Goal: Task Accomplishment & Management: Use online tool/utility

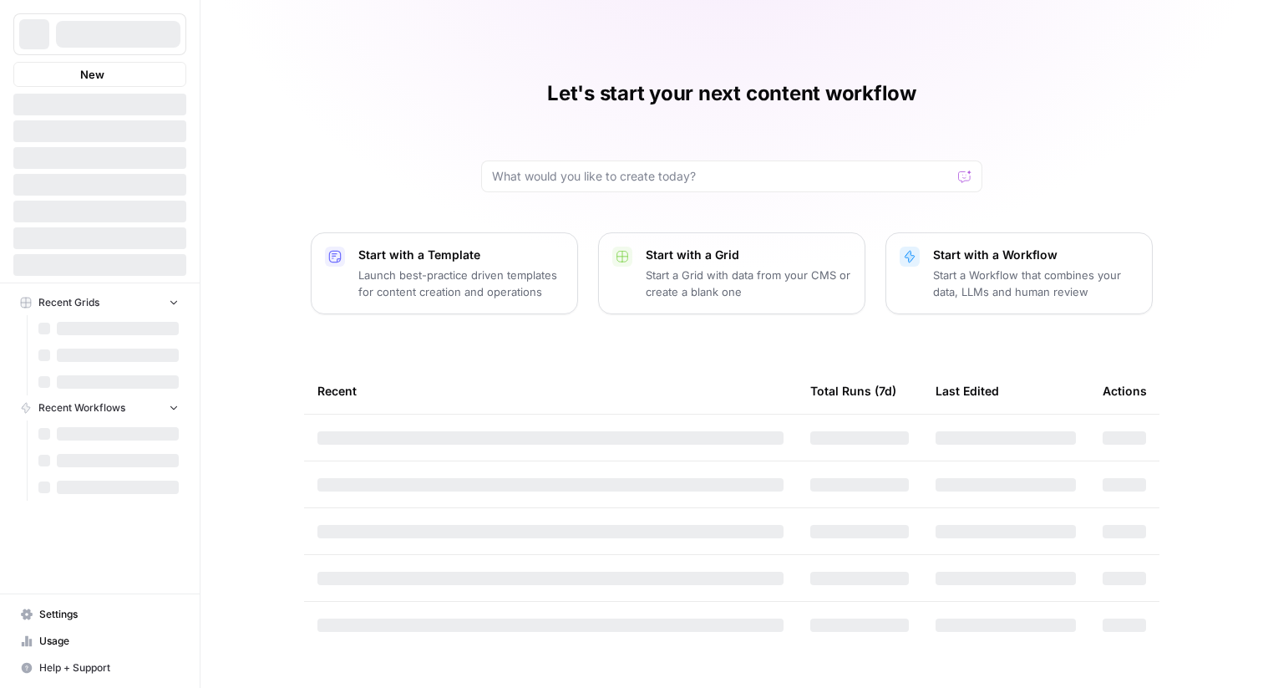
click at [111, 46] on div at bounding box center [118, 34] width 124 height 27
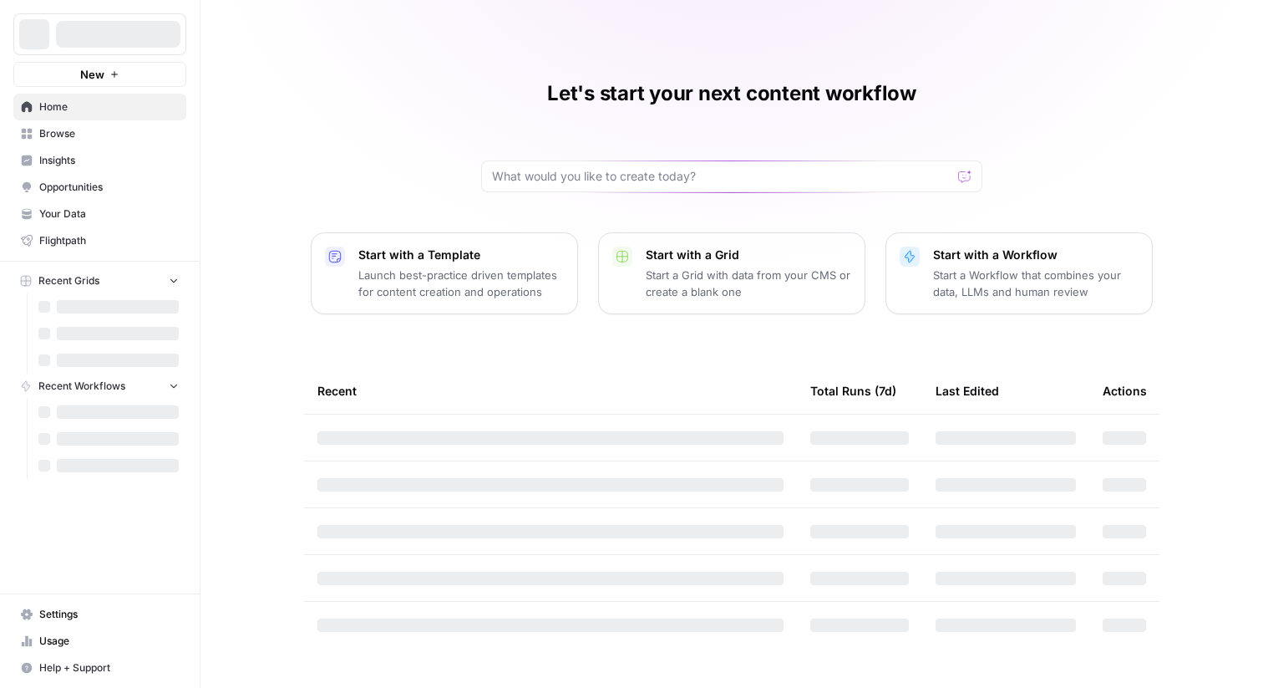
click at [96, 41] on div at bounding box center [118, 34] width 124 height 27
click at [96, 41] on span "Ice Travel Group" at bounding box center [106, 34] width 101 height 17
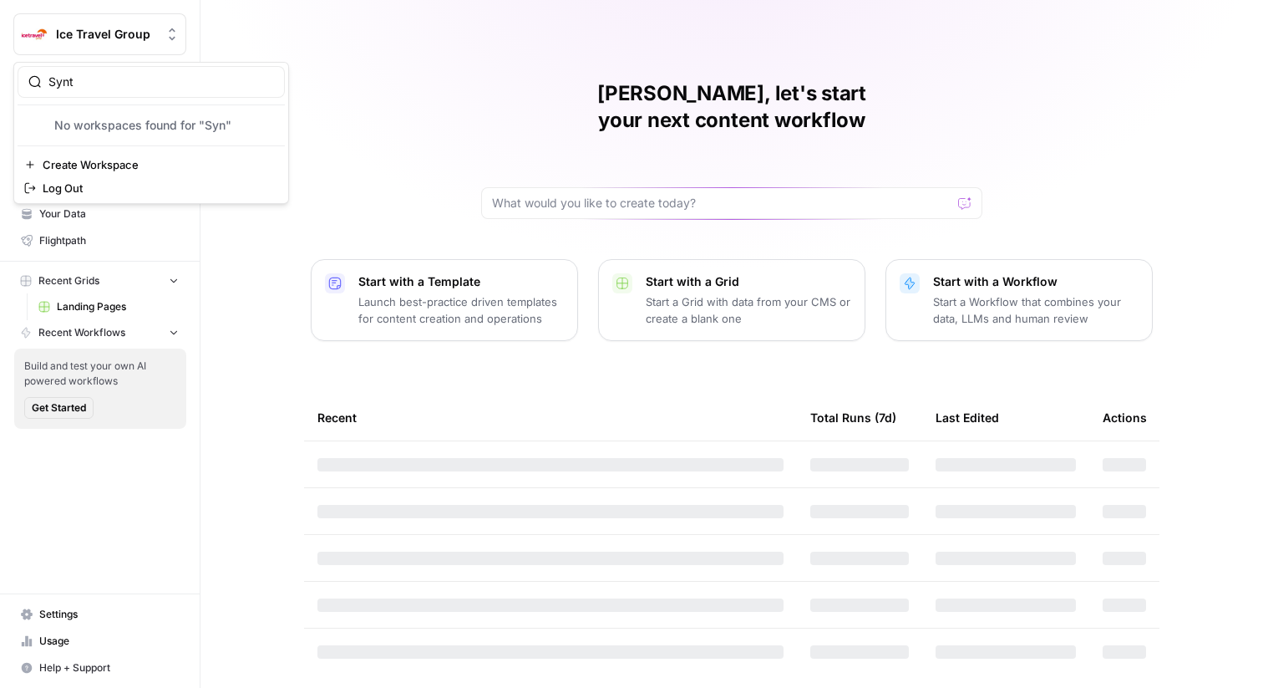
type input "Synth"
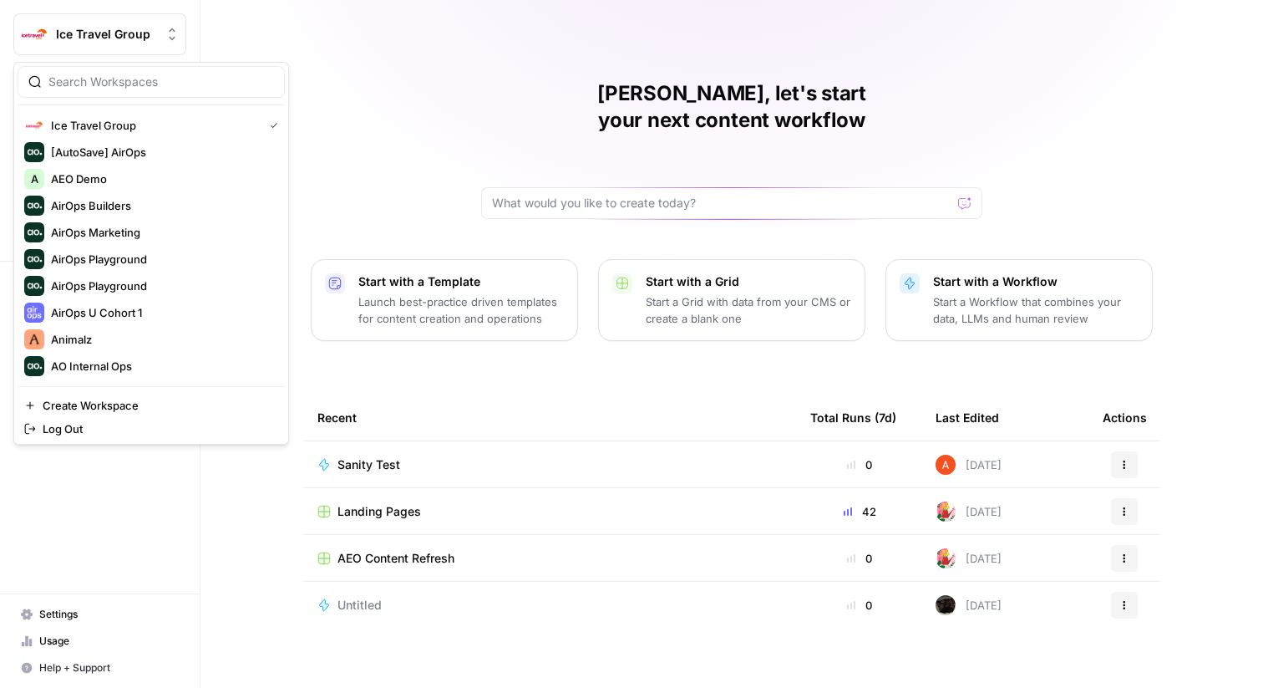
click at [105, 128] on span "Ice Travel Group" at bounding box center [154, 125] width 206 height 17
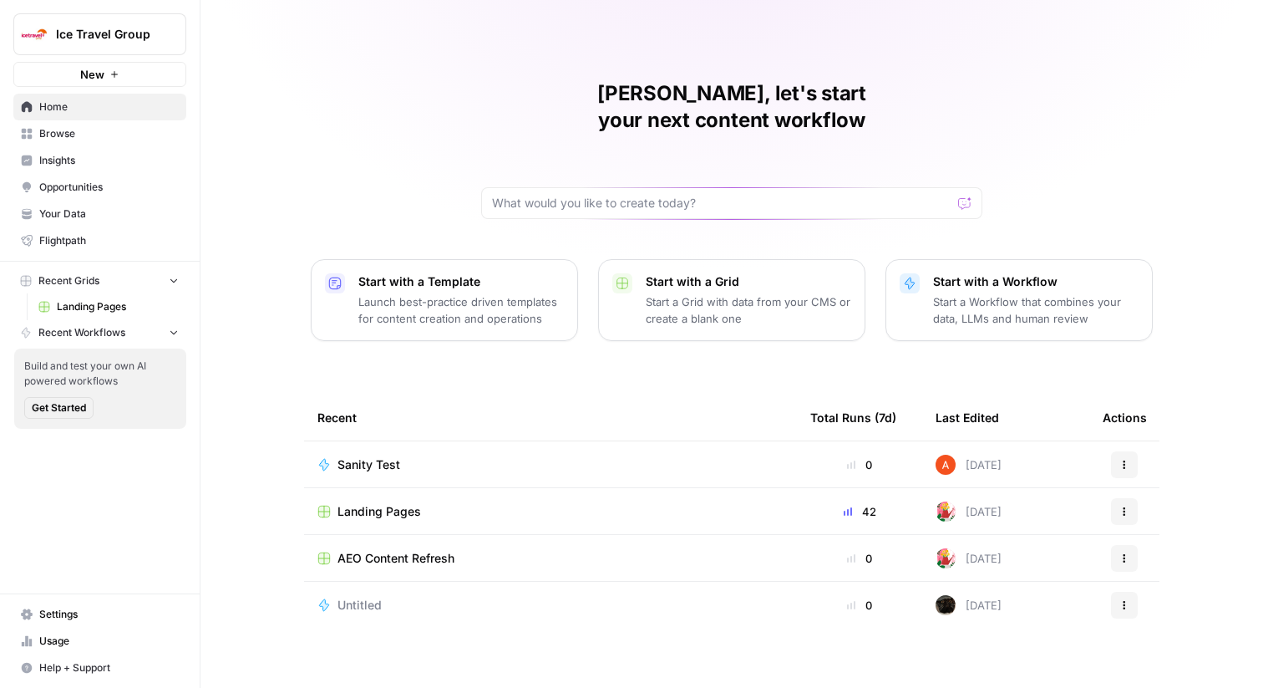
click at [97, 37] on span "Ice Travel Group" at bounding box center [106, 34] width 101 height 17
click at [124, 84] on input "search" at bounding box center [161, 82] width 226 height 17
paste input "Synth"
type input "Synth"
click at [150, 128] on span "Synthesia" at bounding box center [161, 125] width 221 height 17
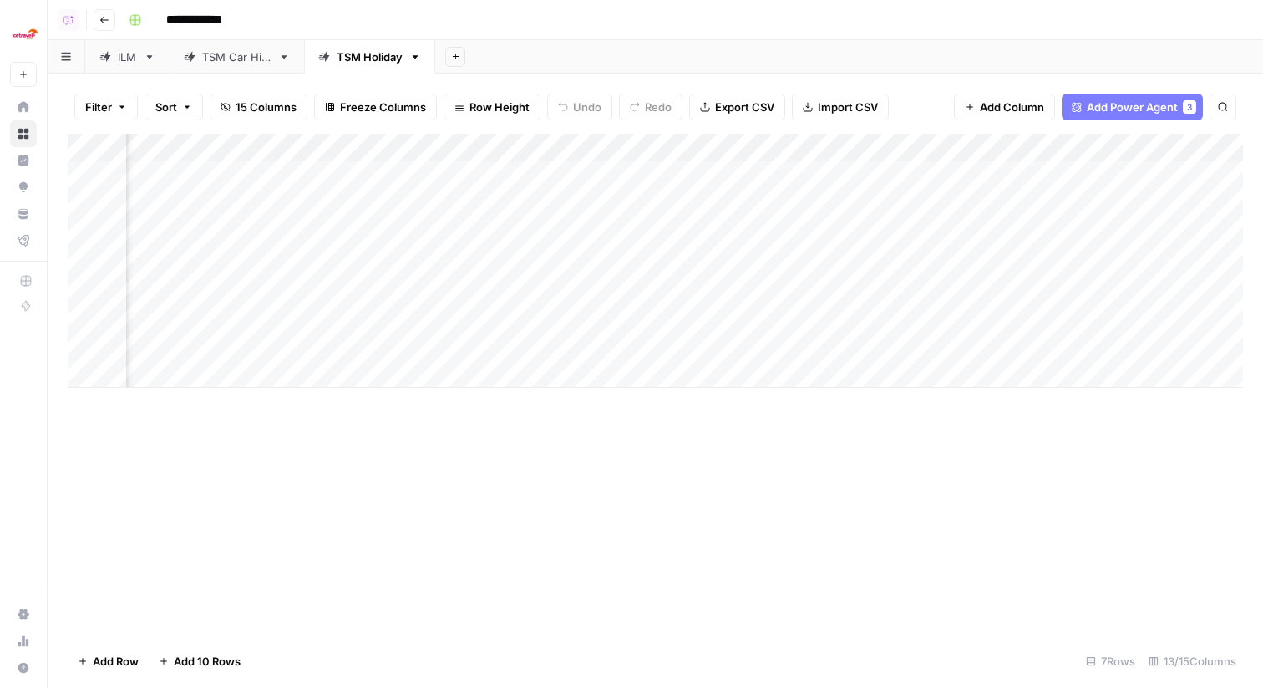
scroll to position [0, 1322]
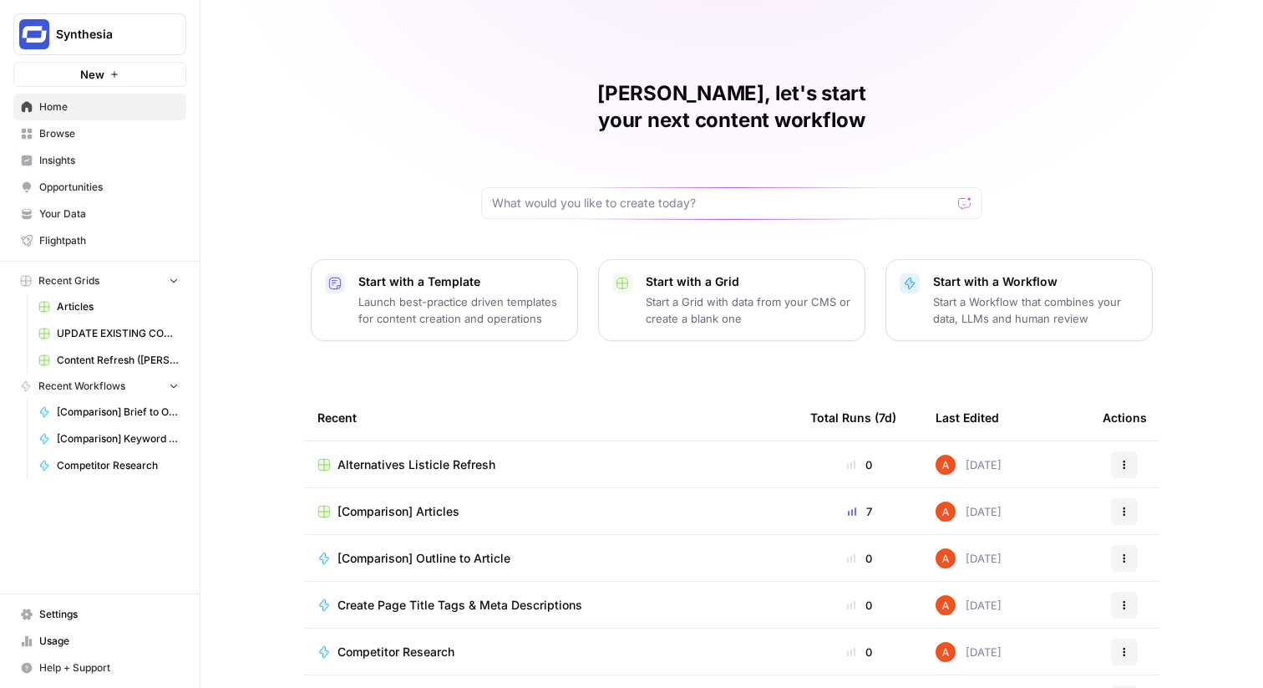
click at [171, 133] on span "Browse" at bounding box center [109, 133] width 140 height 15
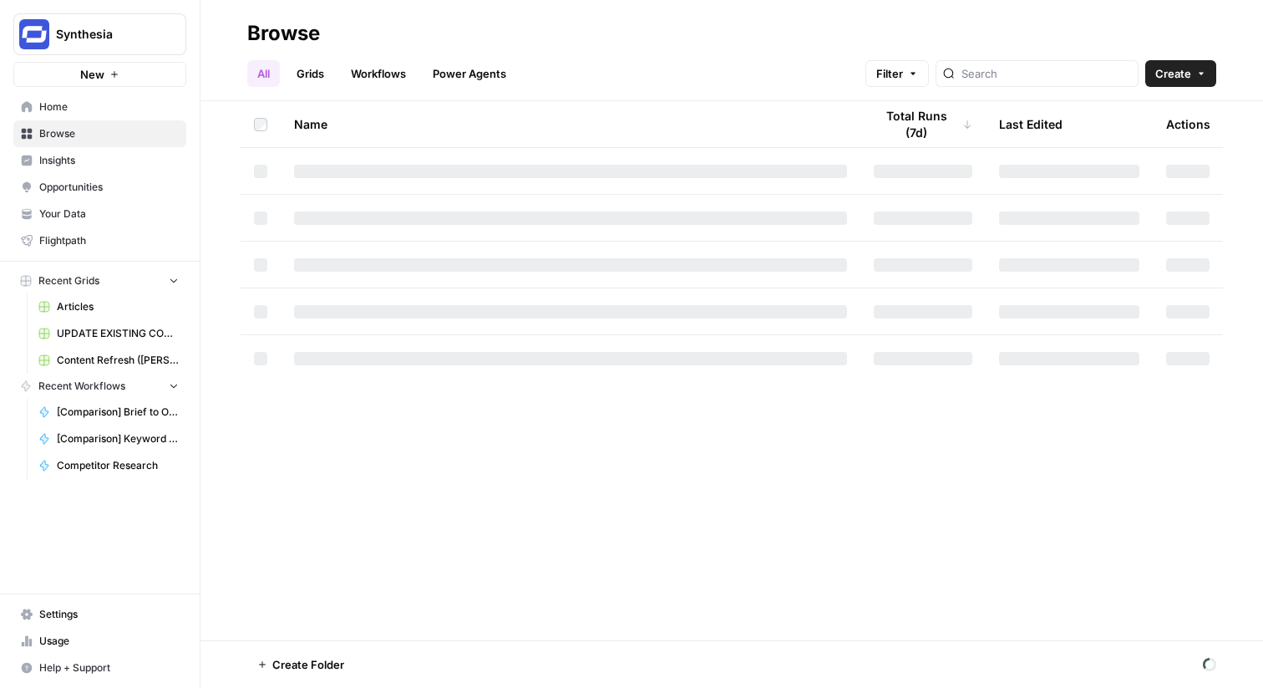
click at [318, 70] on link "Grids" at bounding box center [311, 73] width 48 height 27
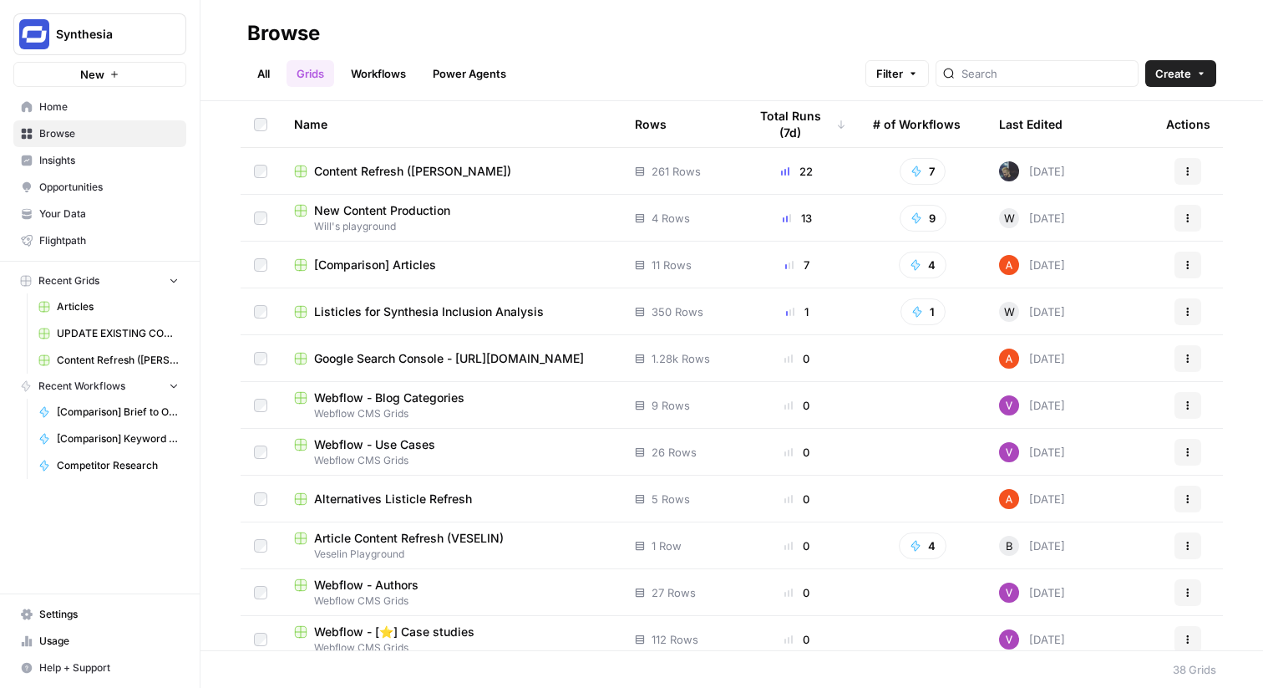
click at [404, 261] on span "[Comparison] Articles" at bounding box center [375, 264] width 122 height 17
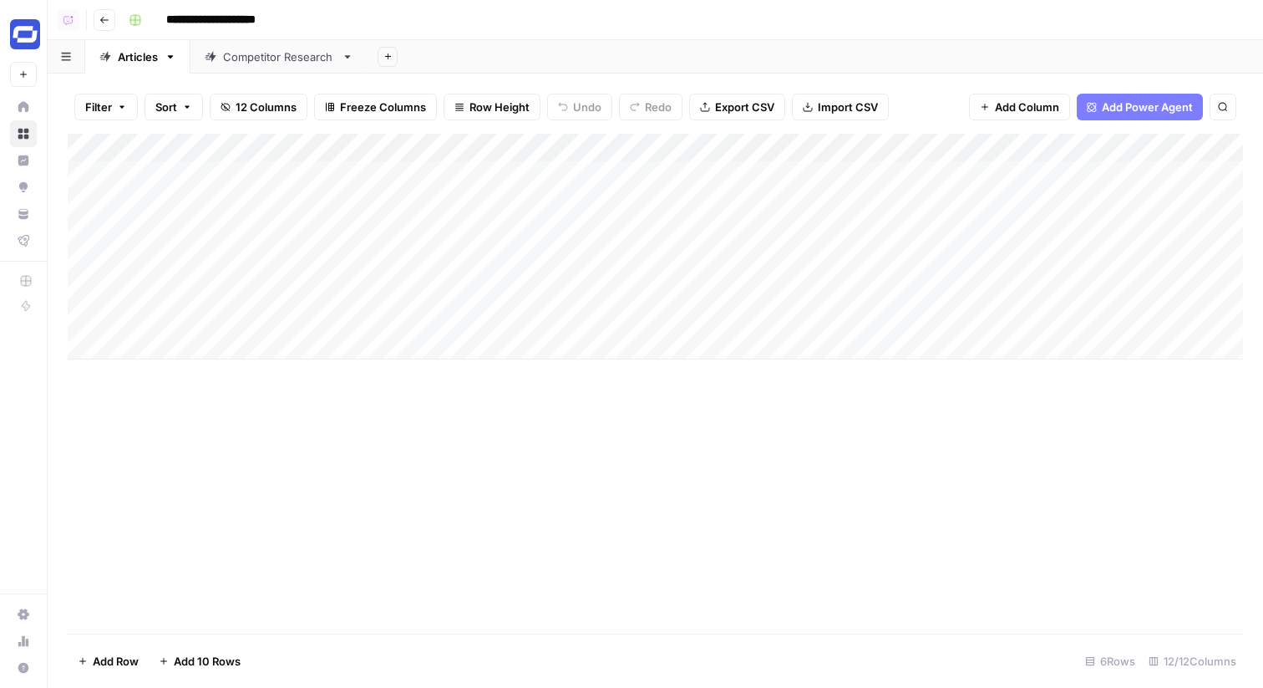
click at [615, 156] on div "Add Column" at bounding box center [655, 247] width 1175 height 226
click at [728, 50] on div "Add Sheet" at bounding box center [816, 56] width 896 height 33
click at [28, 107] on icon at bounding box center [23, 106] width 11 height 11
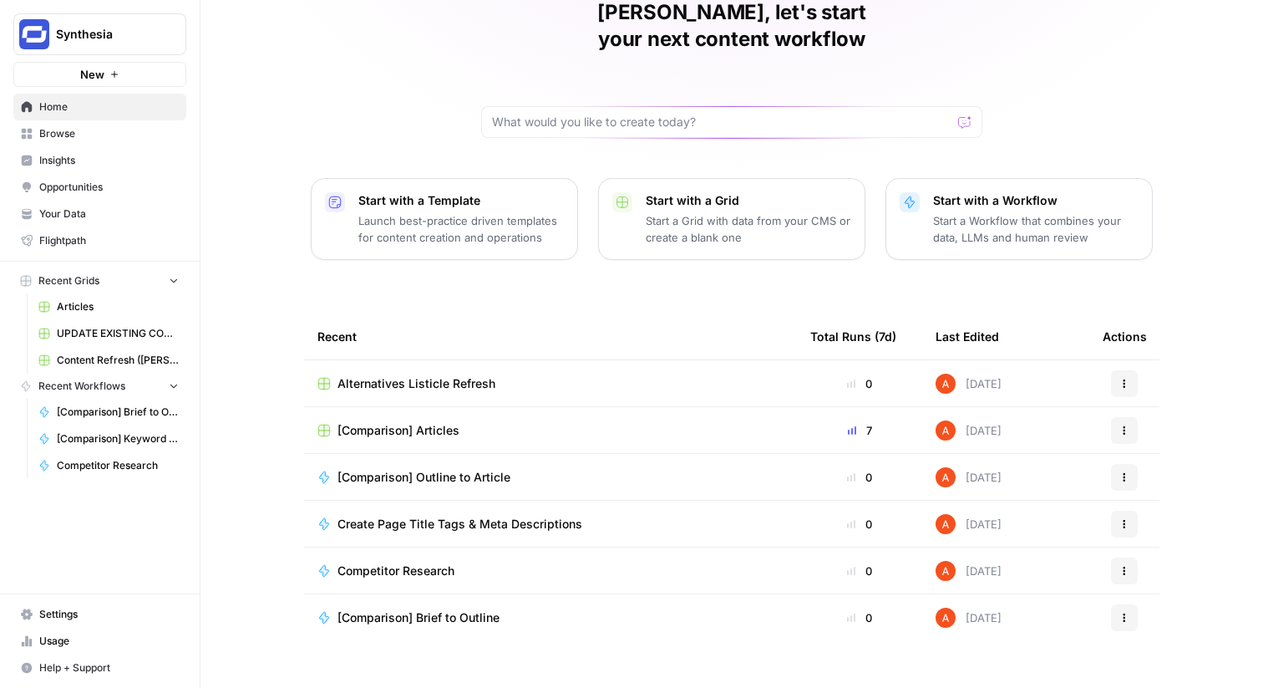
scroll to position [79, 0]
click at [118, 139] on span "Browse" at bounding box center [109, 133] width 140 height 15
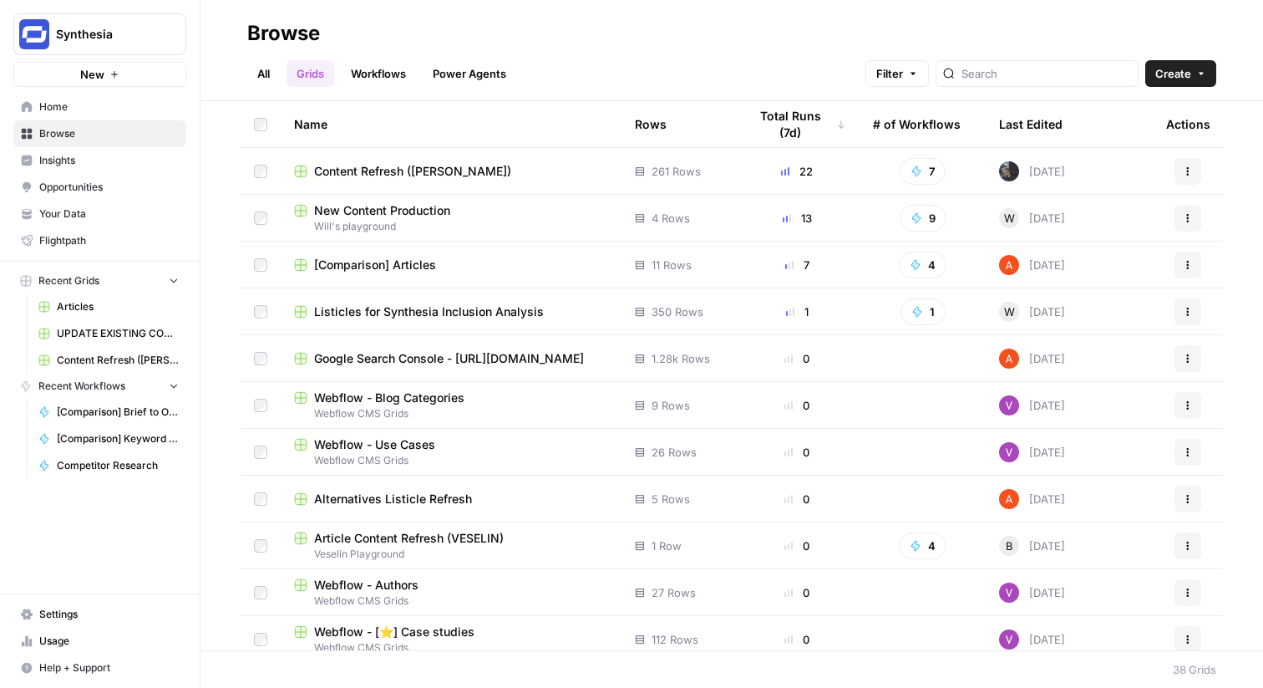
click at [381, 74] on link "Workflows" at bounding box center [378, 73] width 75 height 27
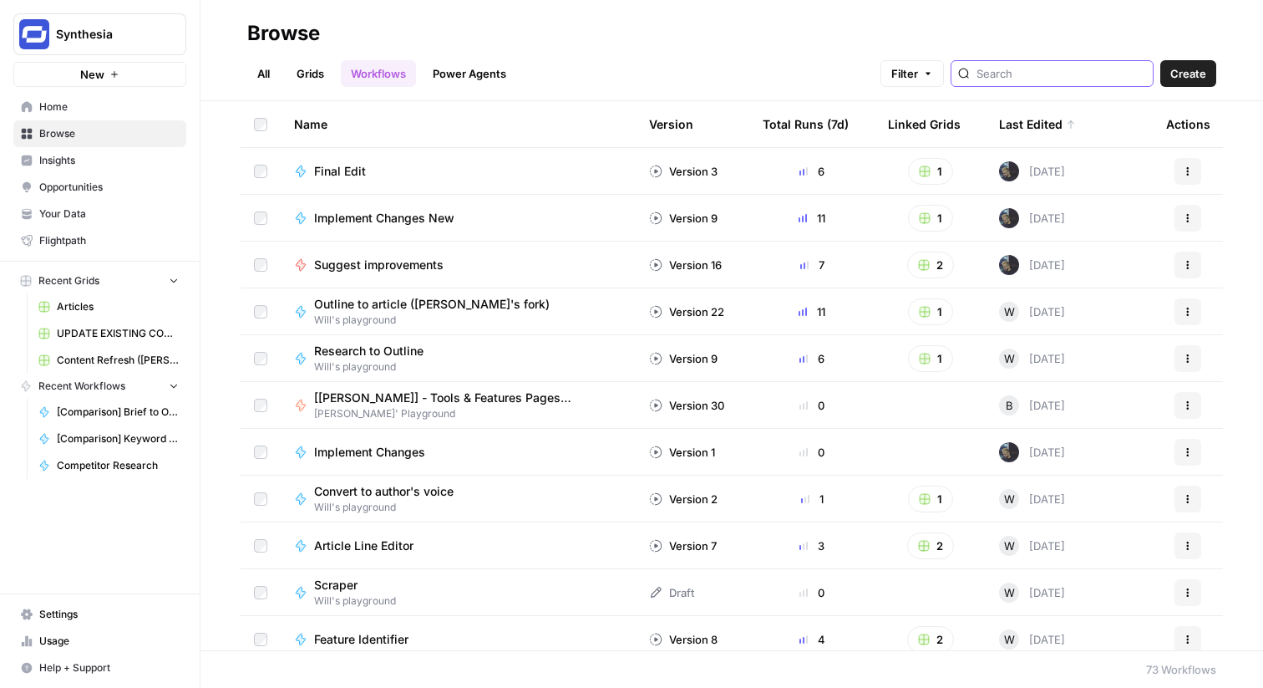
click at [1066, 74] on input "search" at bounding box center [1062, 73] width 170 height 17
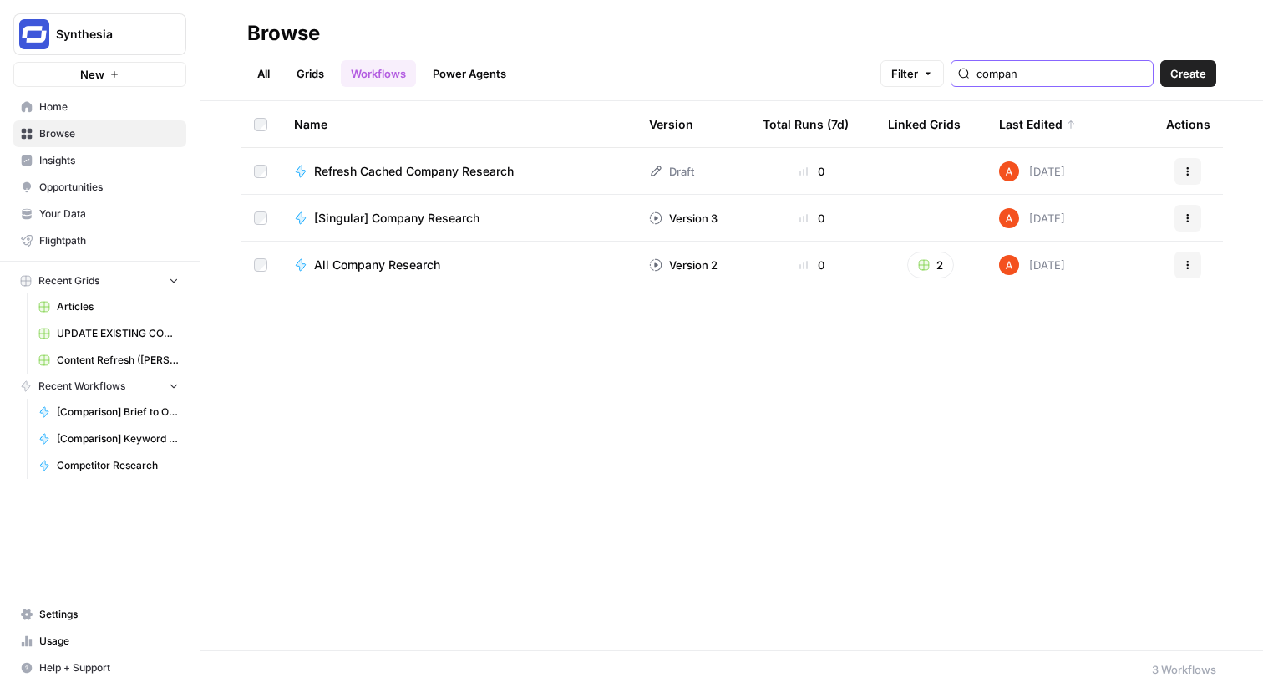
type input "compan"
click at [438, 220] on span "[Singular] Company Research" at bounding box center [396, 218] width 165 height 17
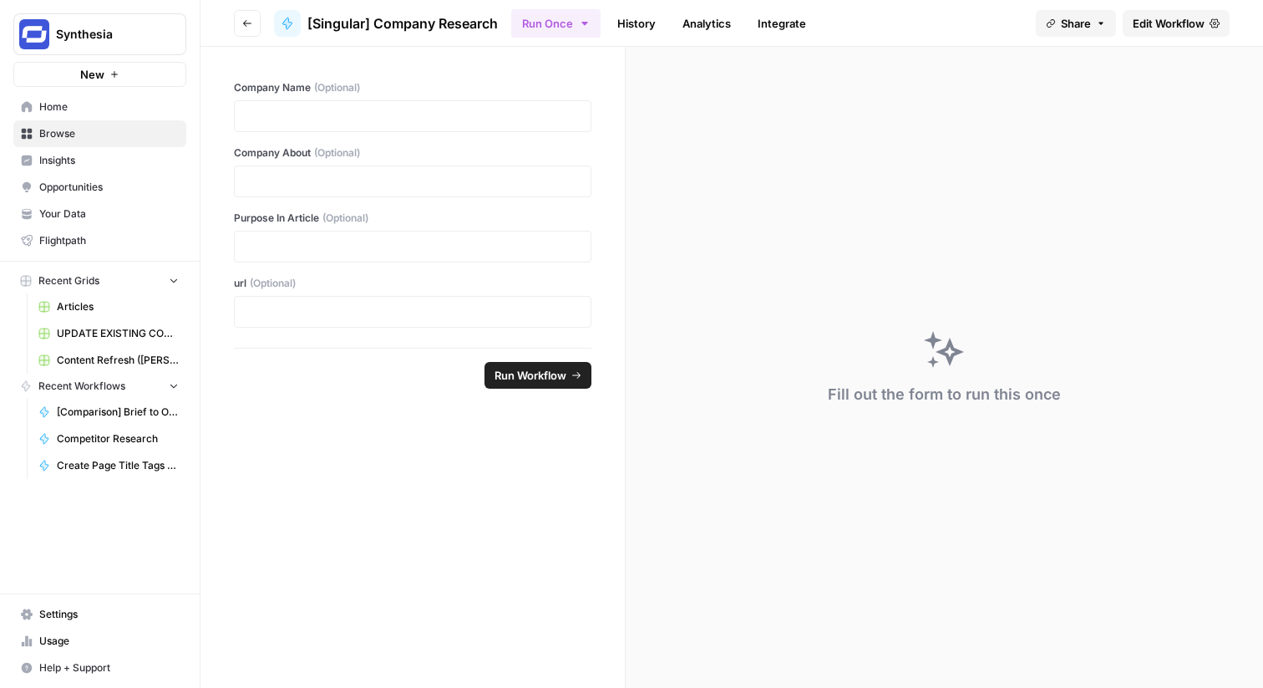
click at [1150, 31] on span "Edit Workflow" at bounding box center [1169, 23] width 72 height 17
click at [641, 21] on link "History" at bounding box center [636, 23] width 58 height 27
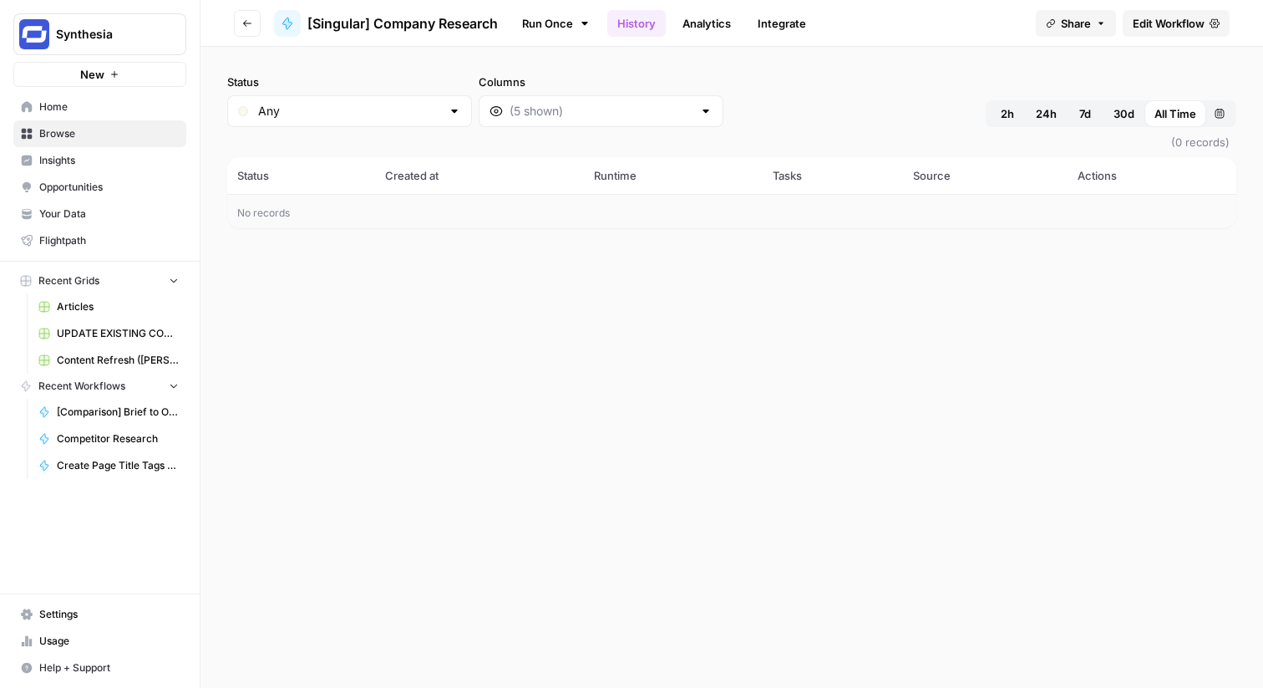
click at [1119, 111] on span "30d" at bounding box center [1124, 113] width 21 height 17
click at [1163, 111] on span "All Time" at bounding box center [1176, 113] width 42 height 17
click at [244, 19] on icon "button" at bounding box center [247, 23] width 10 height 10
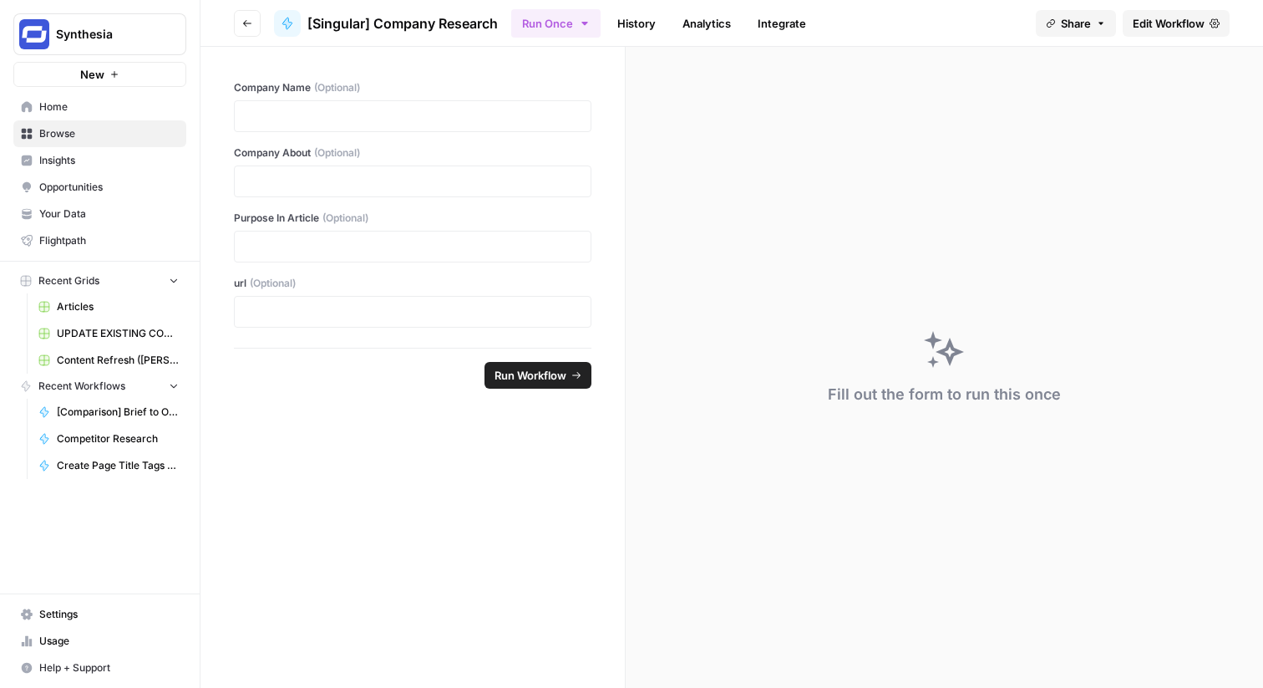
click at [109, 29] on span "Synthesia" at bounding box center [106, 34] width 101 height 17
type input "comm"
click at [65, 123] on span "Commvault" at bounding box center [161, 125] width 221 height 17
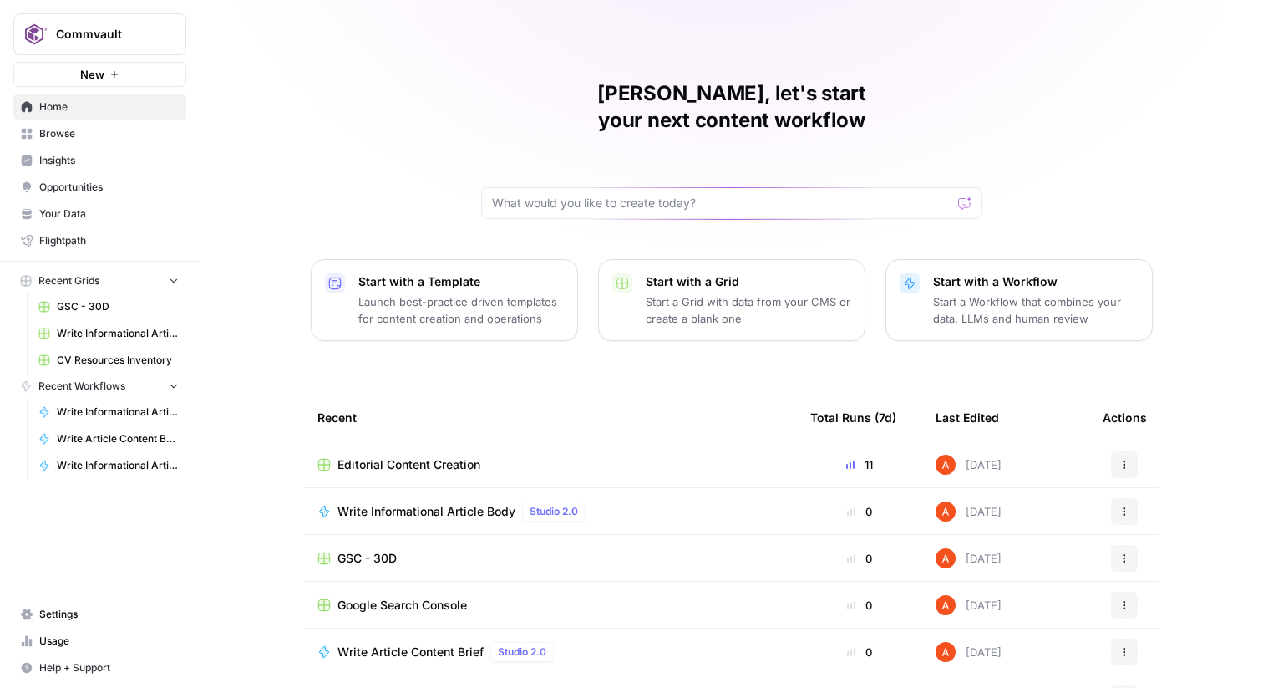
click at [148, 126] on span "Browse" at bounding box center [109, 133] width 140 height 15
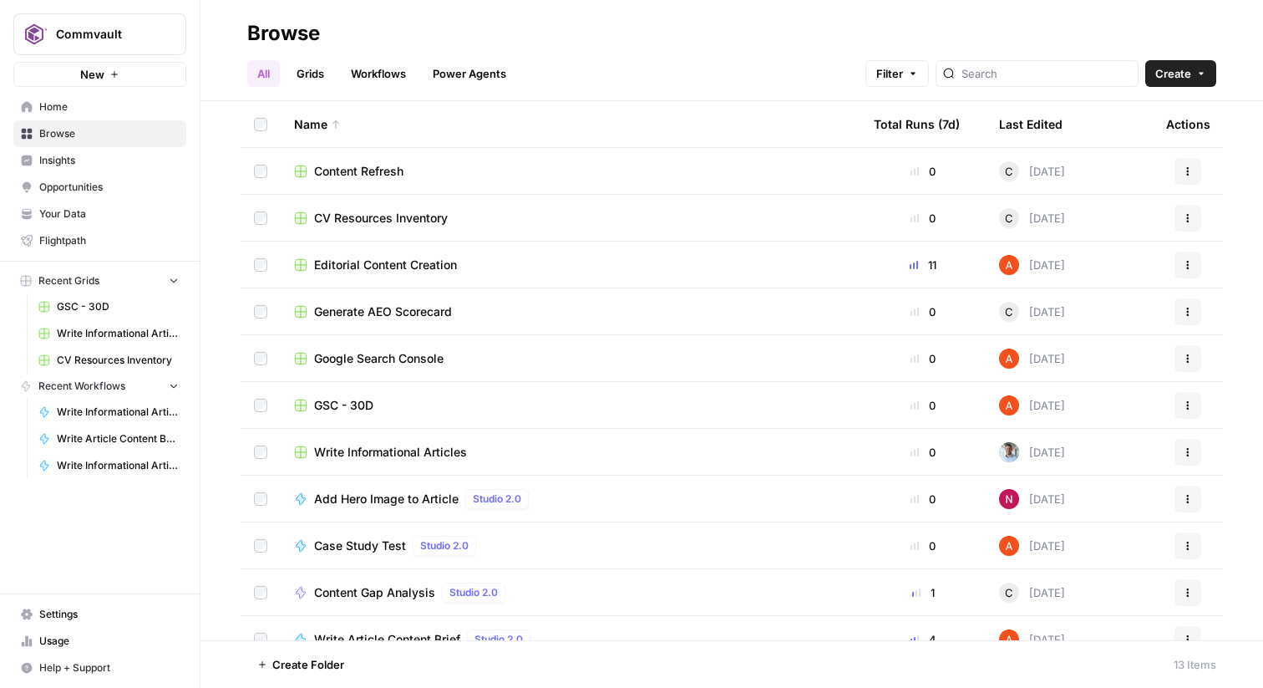
click at [323, 78] on link "Grids" at bounding box center [311, 73] width 48 height 27
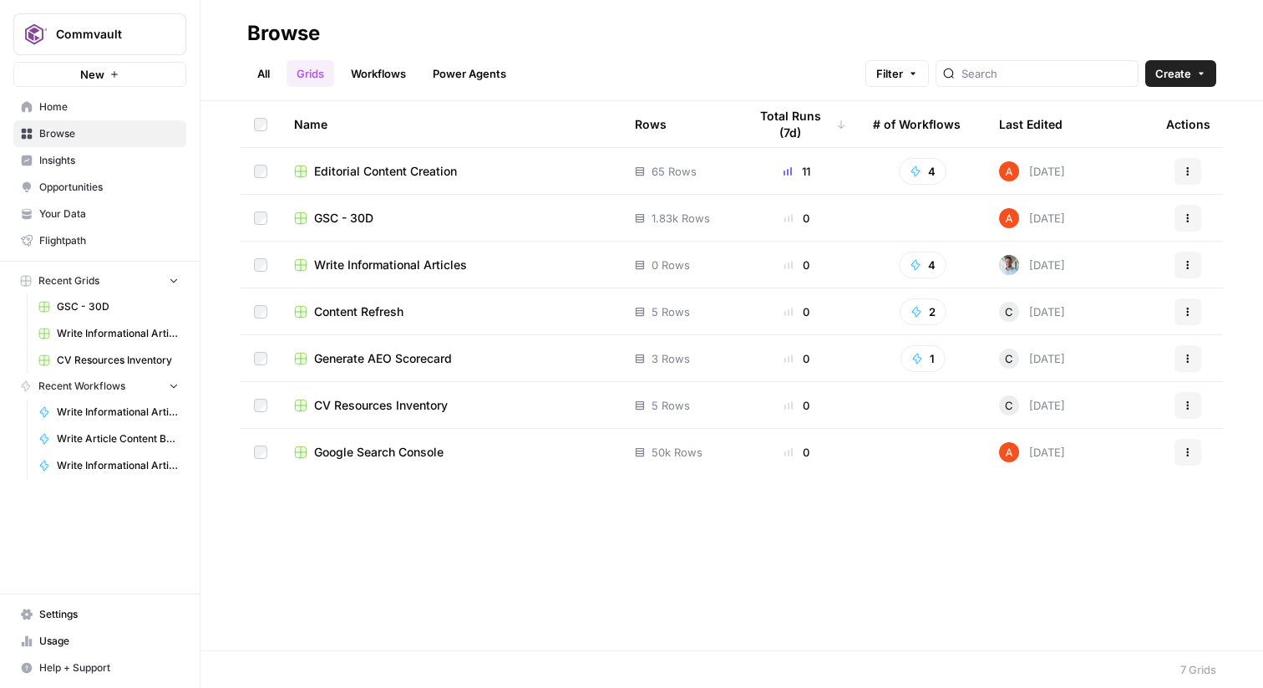
click at [349, 221] on span "GSC - 30D" at bounding box center [343, 218] width 59 height 17
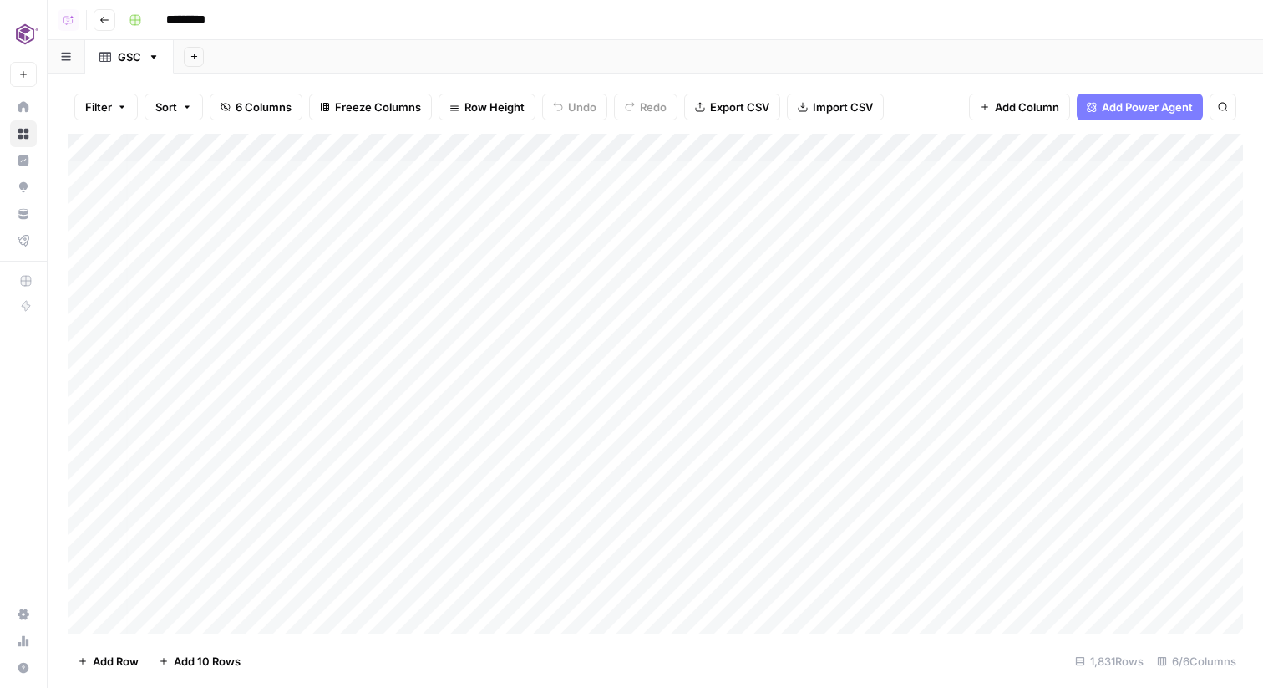
scroll to position [0, 263]
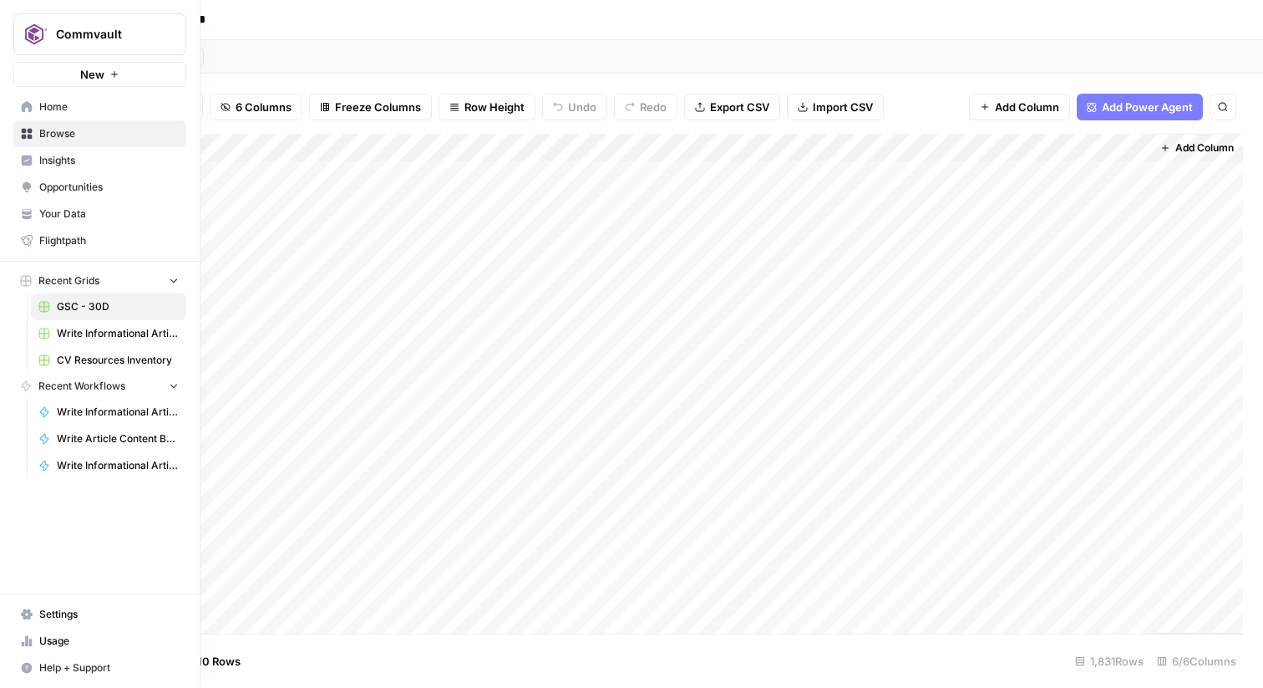
click at [36, 135] on link "Browse" at bounding box center [99, 133] width 173 height 27
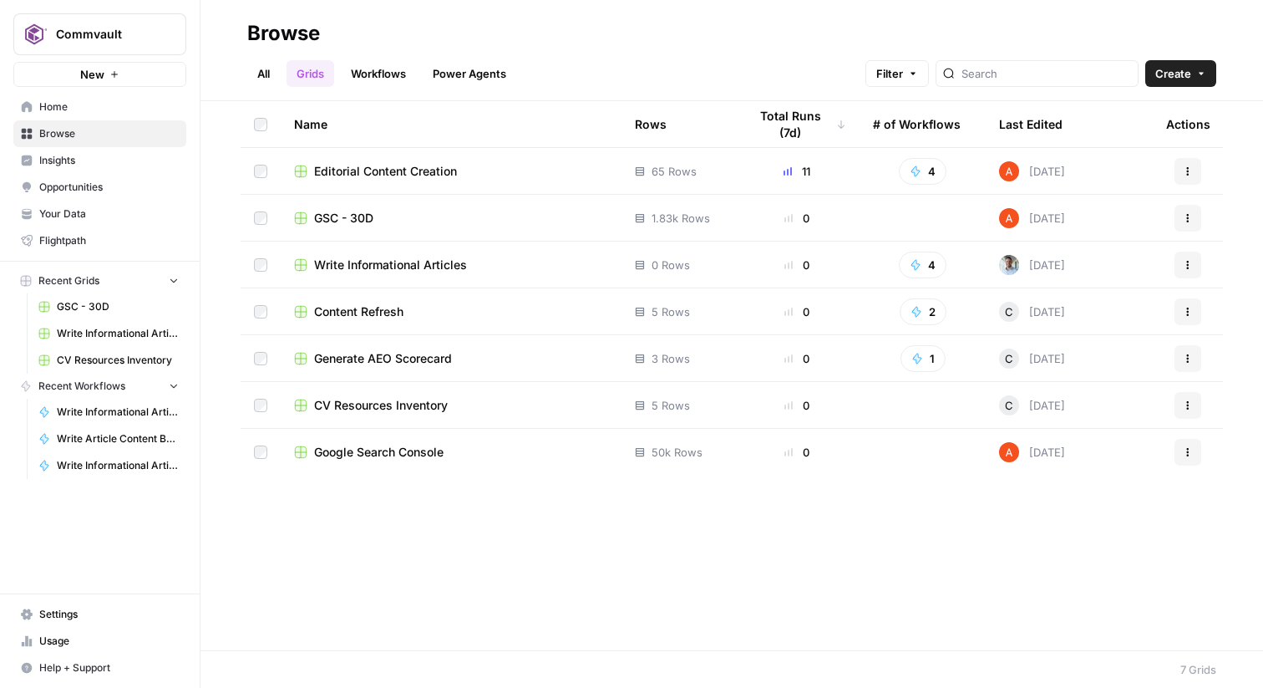
click at [341, 218] on span "GSC - 30D" at bounding box center [343, 218] width 59 height 17
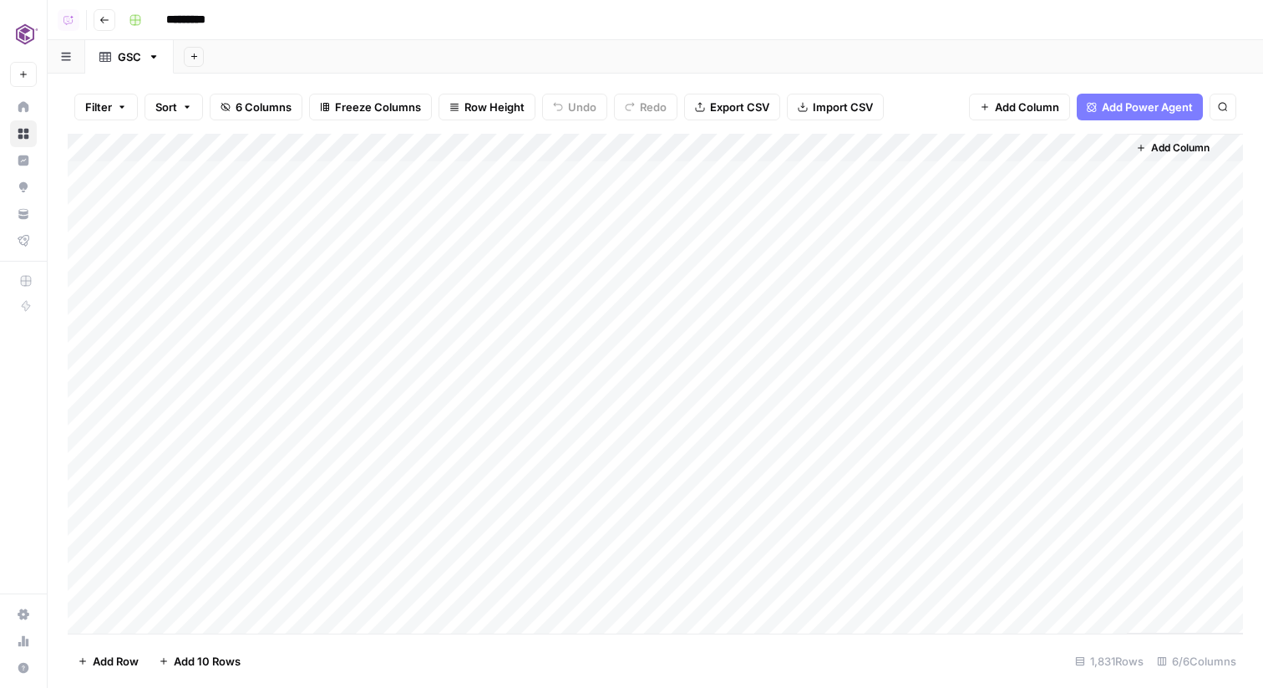
click at [101, 18] on icon "button" at bounding box center [104, 20] width 8 height 7
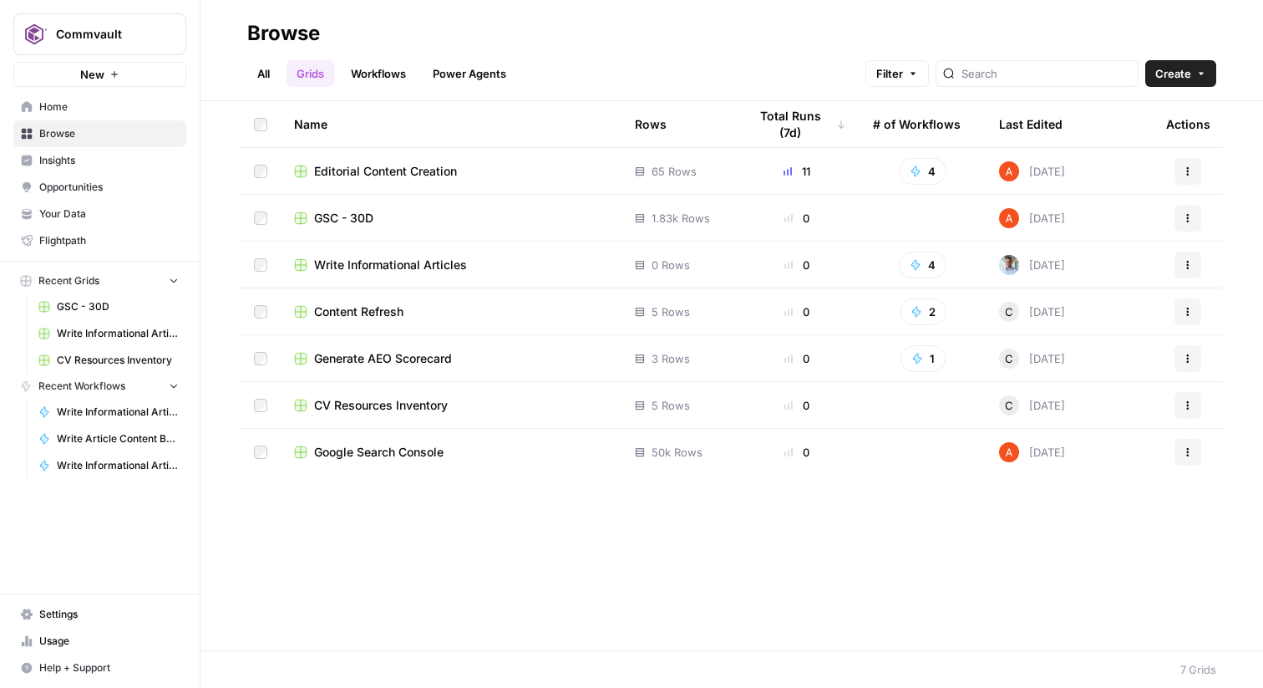
click at [366, 169] on span "Editorial Content Creation" at bounding box center [385, 171] width 143 height 17
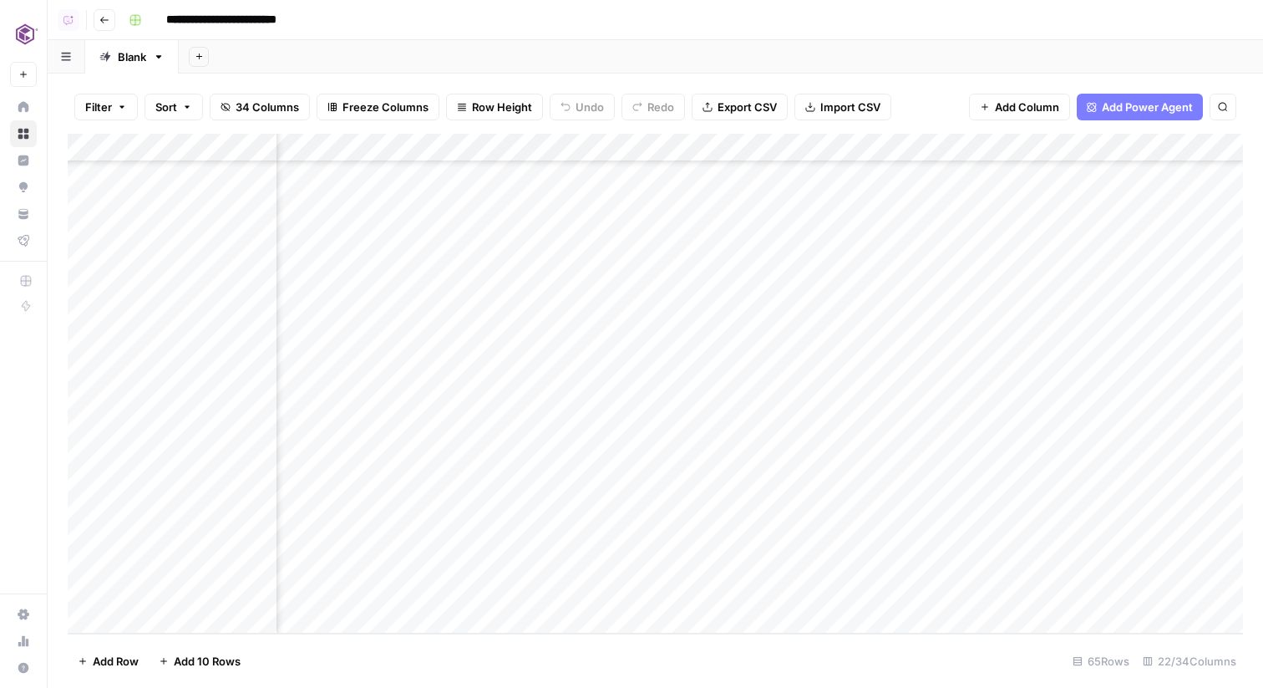
scroll to position [1402, 2820]
click at [1046, 450] on div "Add Column" at bounding box center [655, 384] width 1175 height 500
click at [1114, 452] on div "Add Column" at bounding box center [655, 384] width 1175 height 500
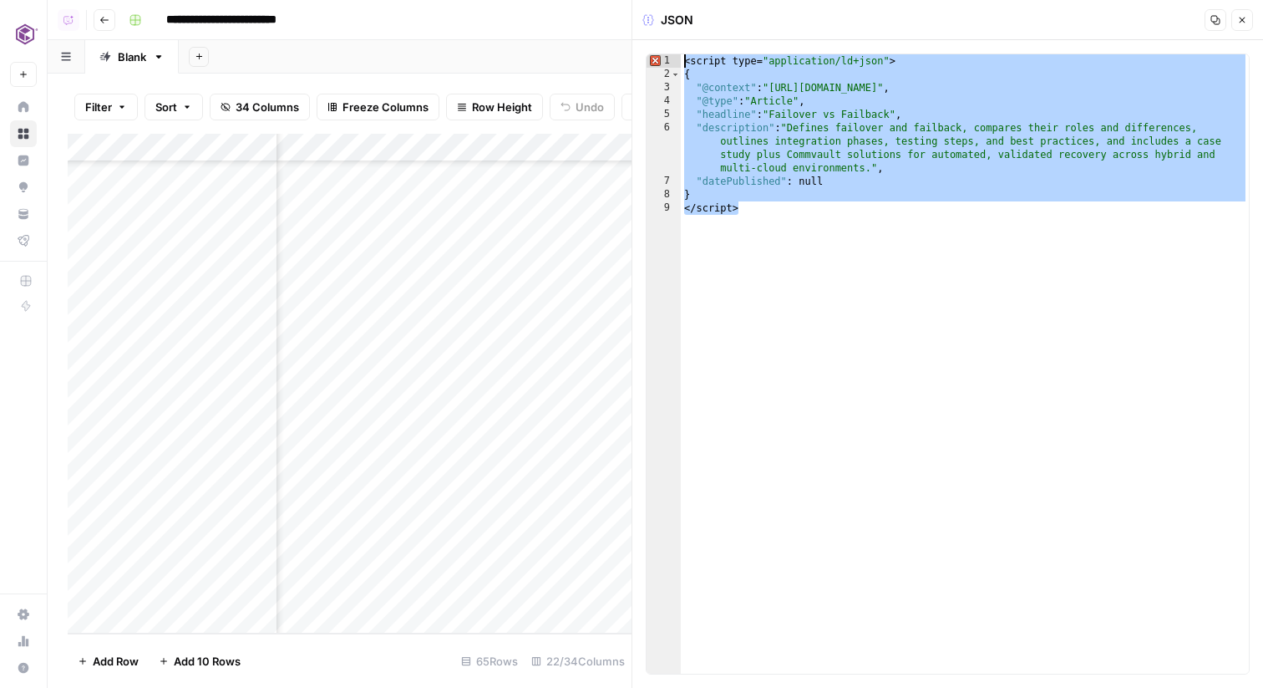
drag, startPoint x: 805, startPoint y: 208, endPoint x: 686, endPoint y: 51, distance: 196.8
click at [686, 51] on div "********* 1 2 3 4 5 6 7 8 9 <script type= "application/ld+json" > { "@context" …" at bounding box center [947, 363] width 631 height 647
click at [943, 135] on div "<script type= "application/ld+json" > { "@context" : "[URL][DOMAIN_NAME]" , "@t…" at bounding box center [965, 377] width 568 height 646
type textarea "**********"
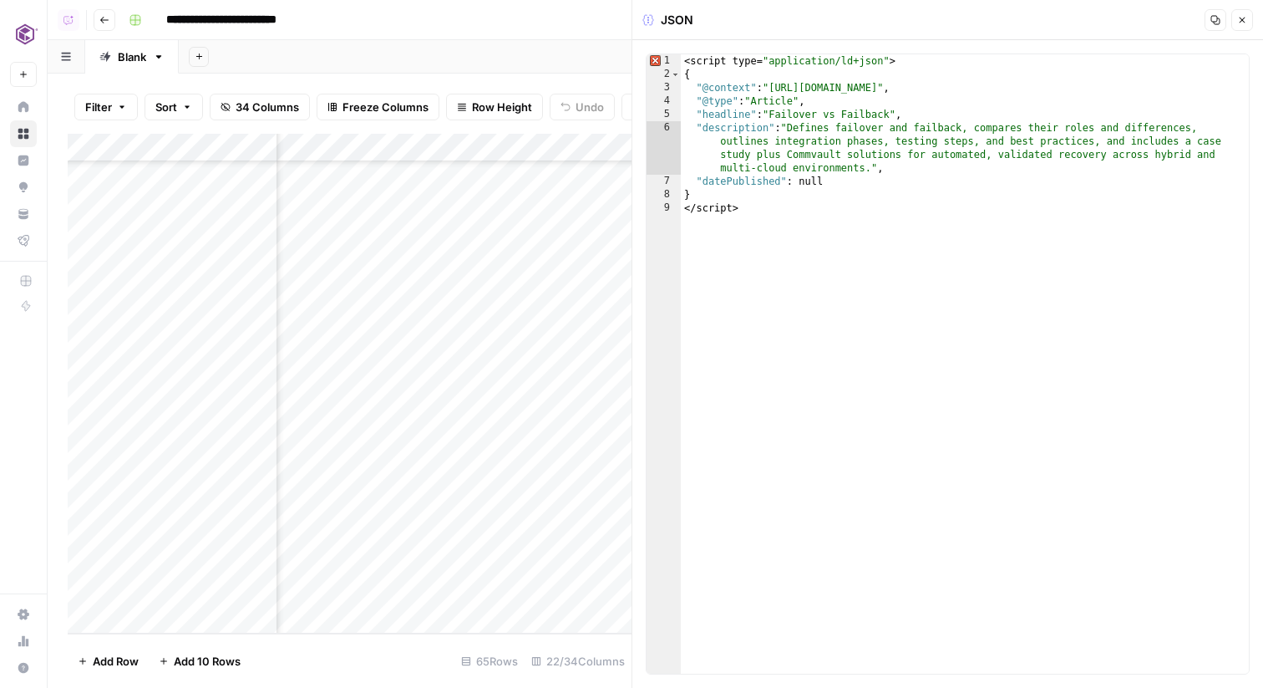
drag, startPoint x: 1244, startPoint y: 24, endPoint x: 1135, endPoint y: -74, distance: 146.1
click at [1135, 0] on html "**********" at bounding box center [631, 344] width 1263 height 688
click at [1236, 15] on button "Close" at bounding box center [1242, 20] width 22 height 22
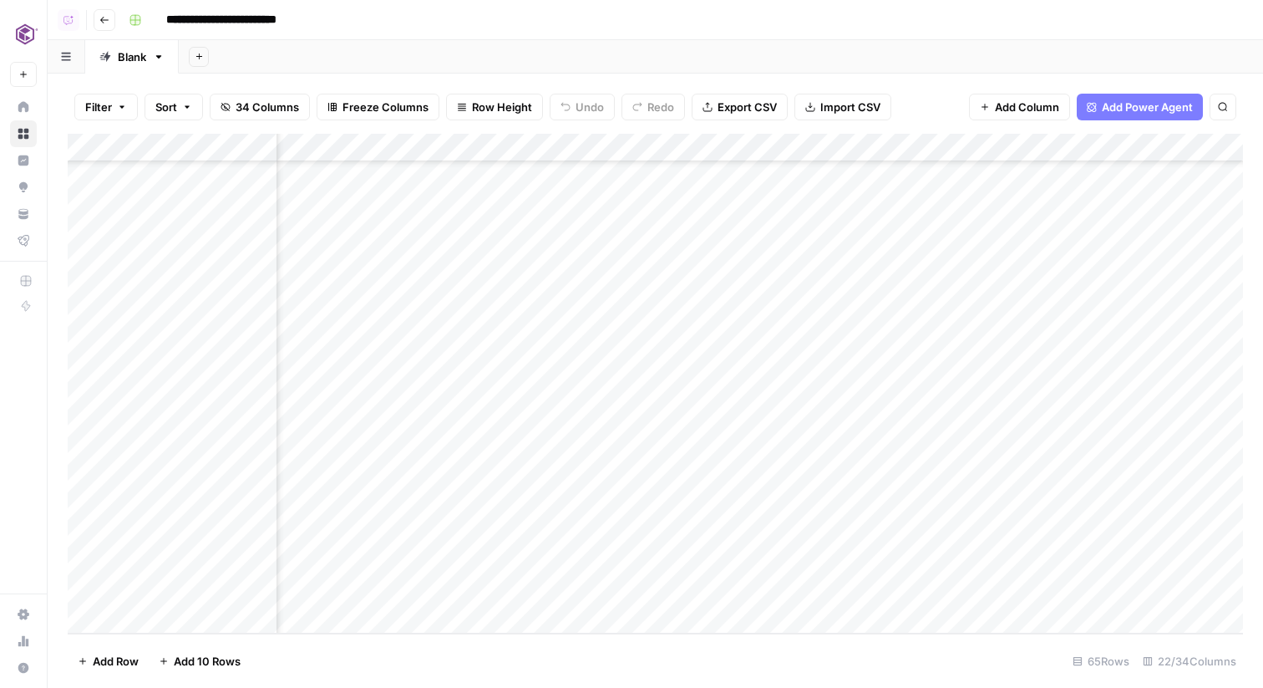
scroll to position [1402, 2098]
click at [419, 559] on div "Add Column" at bounding box center [655, 384] width 1175 height 500
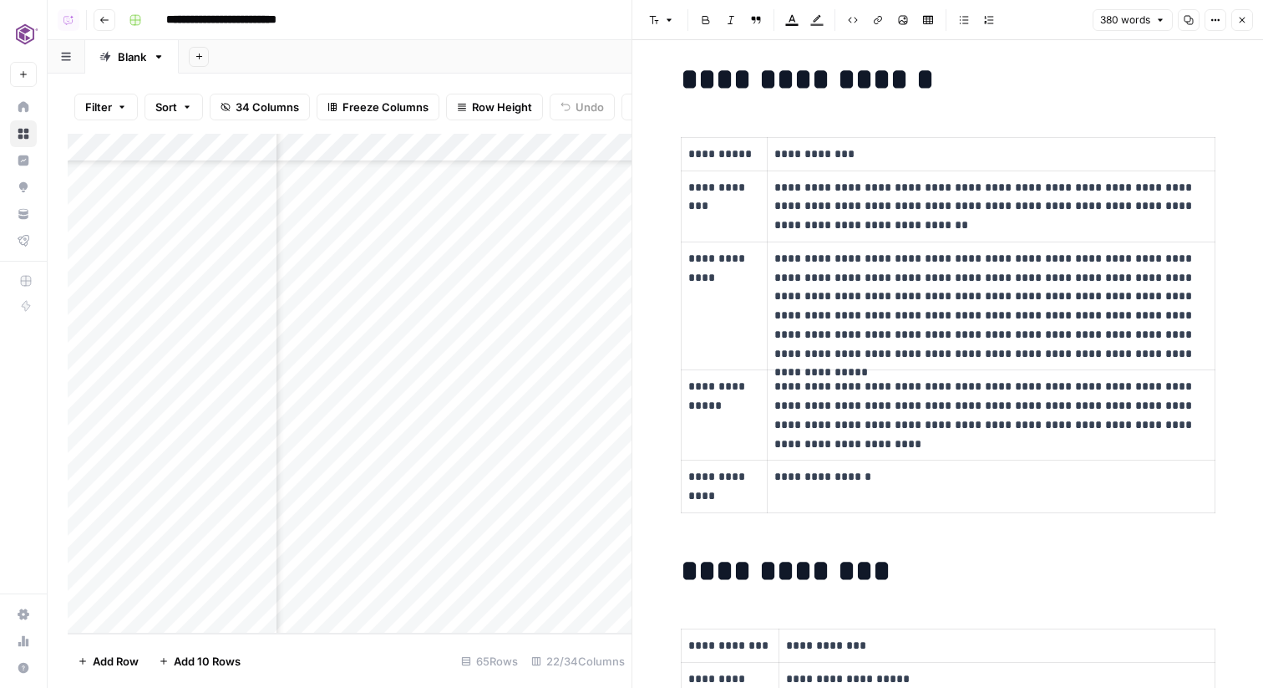
scroll to position [155, 0]
